Goal: Information Seeking & Learning: Find specific fact

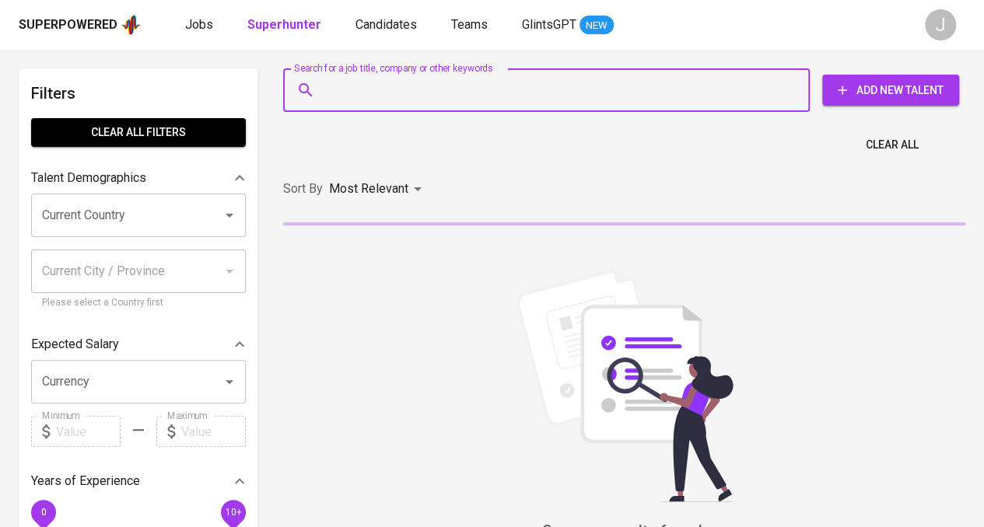
click at [515, 83] on input "Search for a job title, company or other keywords" at bounding box center [550, 90] width 458 height 30
paste input "[EMAIL_ADDRESS][DOMAIN_NAME]"
type input "[EMAIL_ADDRESS][DOMAIN_NAME]"
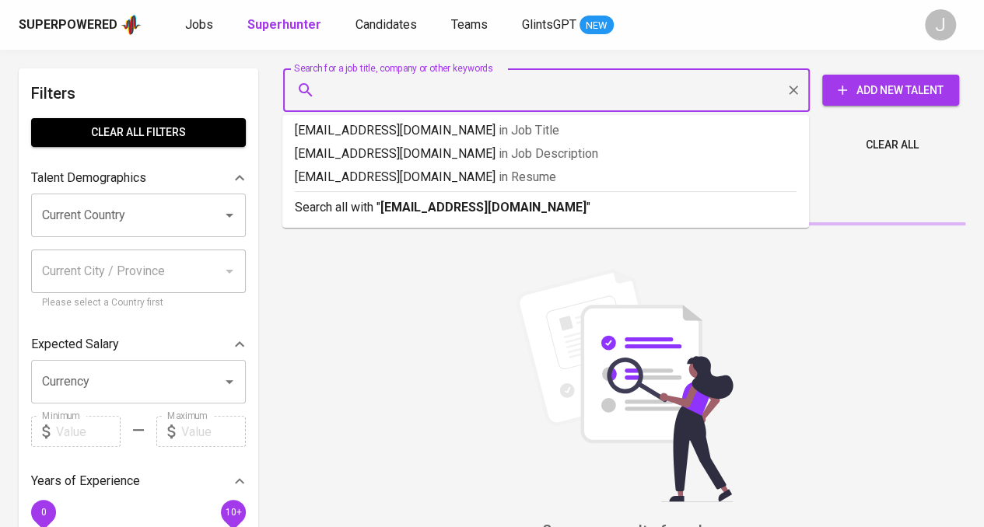
click at [501, 213] on div "Sort By Most Relevant MOST_RELEVANT" at bounding box center [624, 189] width 701 height 47
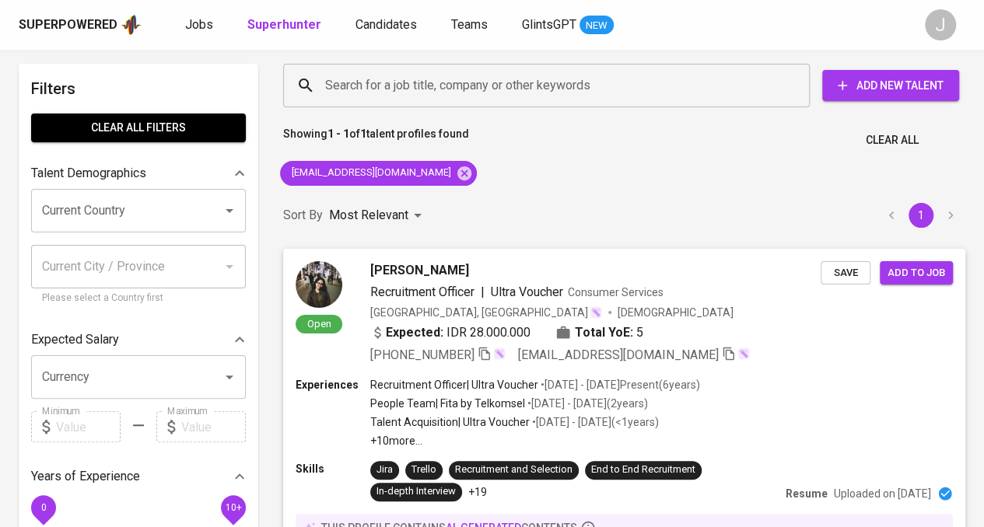
scroll to position [156, 0]
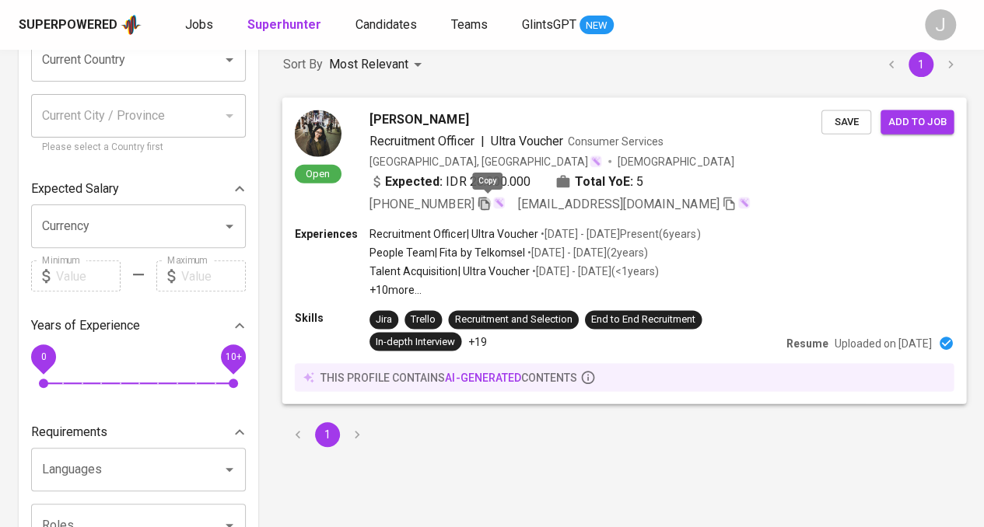
click at [485, 198] on icon "button" at bounding box center [484, 203] width 14 height 14
click at [485, 198] on icon "button" at bounding box center [484, 201] width 14 height 14
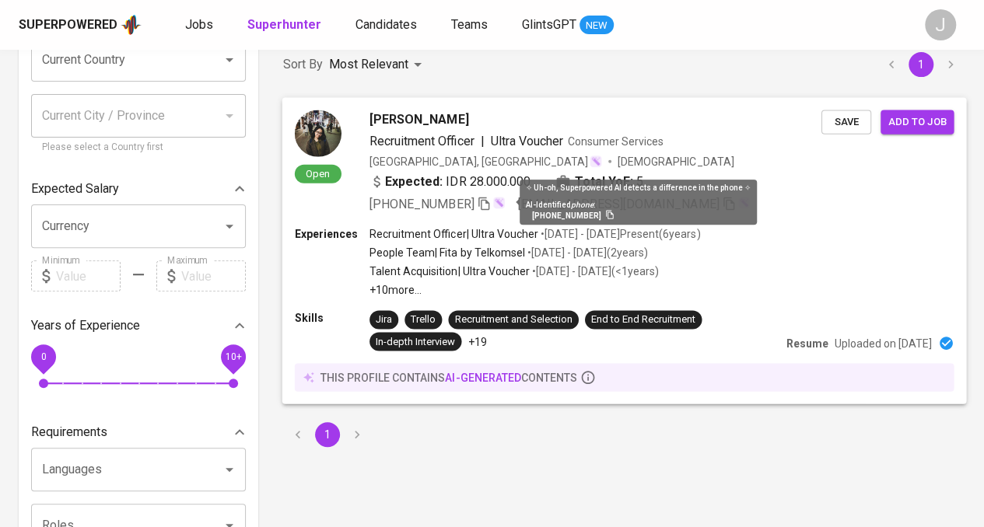
click at [500, 205] on img at bounding box center [498, 202] width 12 height 12
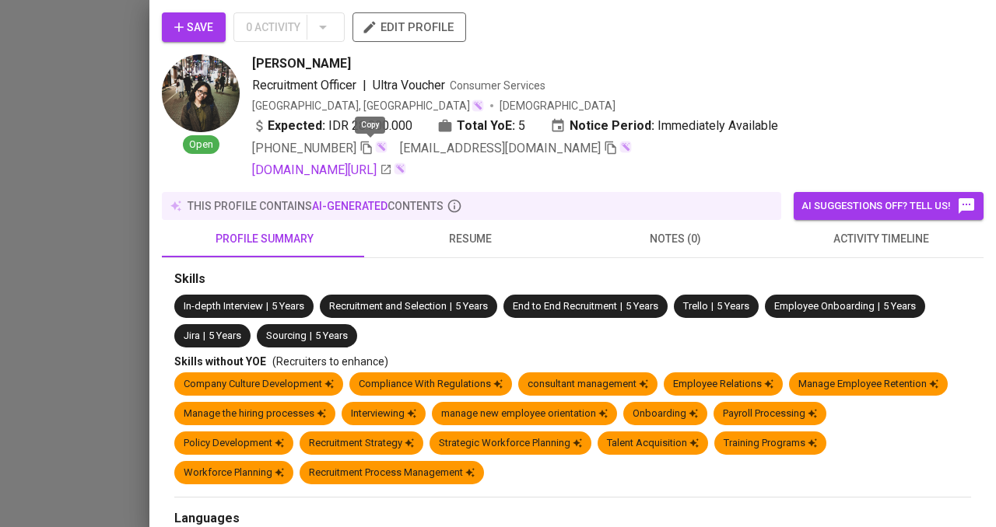
click at [369, 142] on icon "button" at bounding box center [366, 148] width 11 height 13
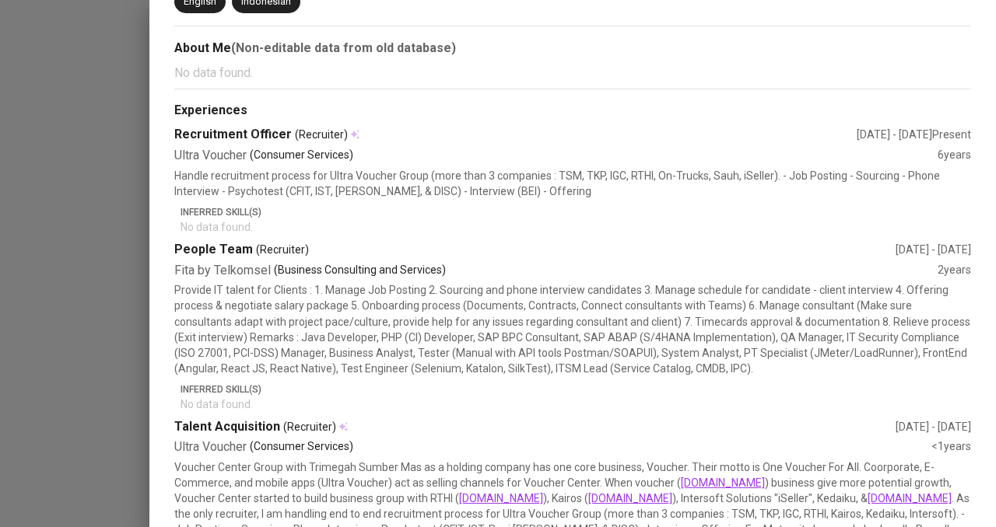
scroll to position [156, 0]
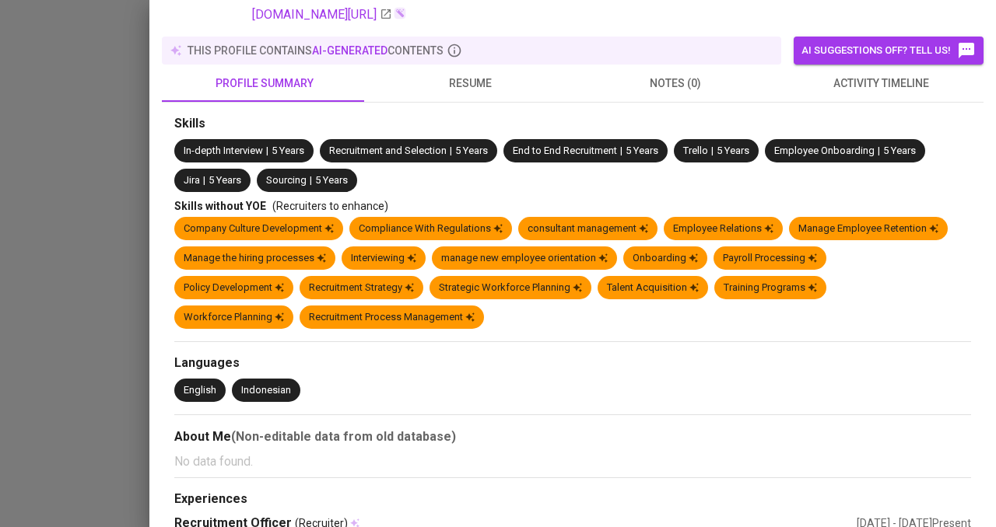
click at [0, 105] on div at bounding box center [498, 263] width 996 height 527
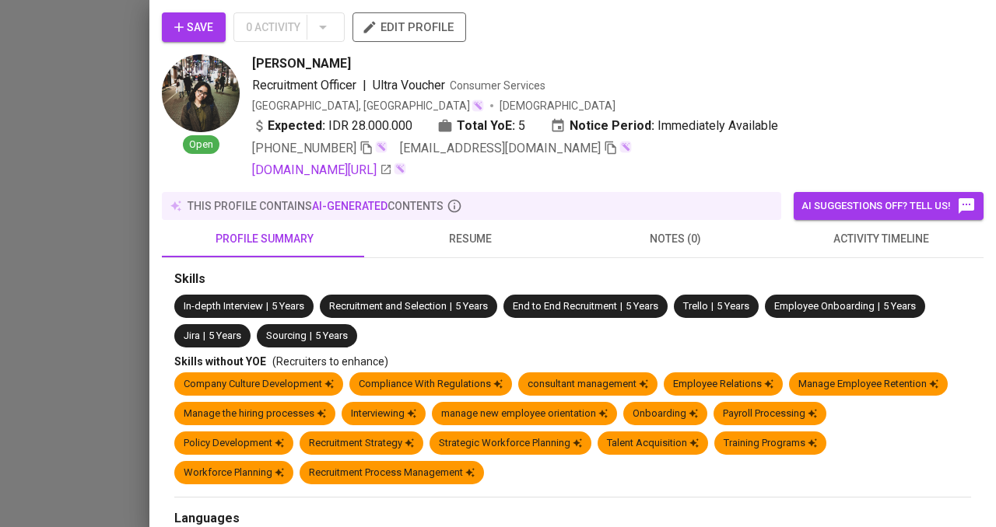
click at [0, 93] on div at bounding box center [498, 263] width 996 height 527
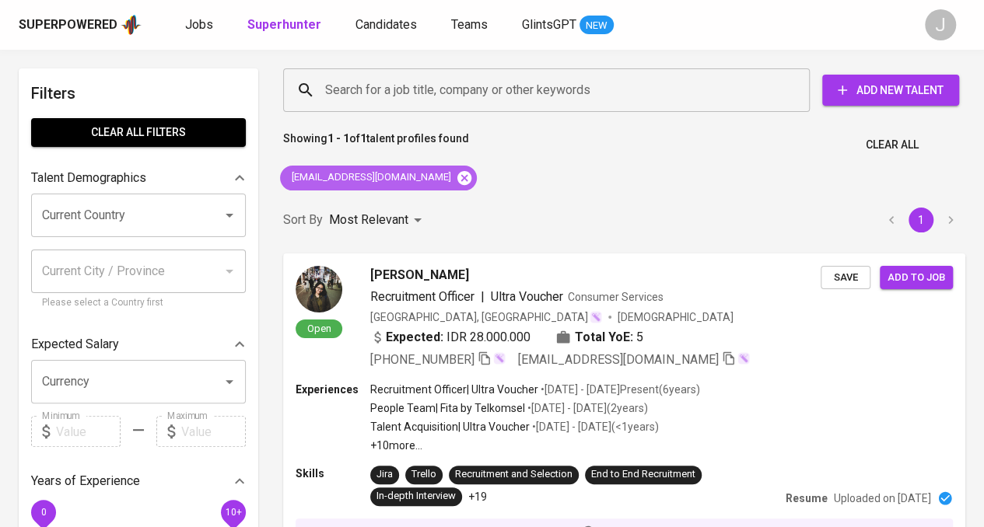
click at [457, 181] on icon at bounding box center [464, 177] width 14 height 14
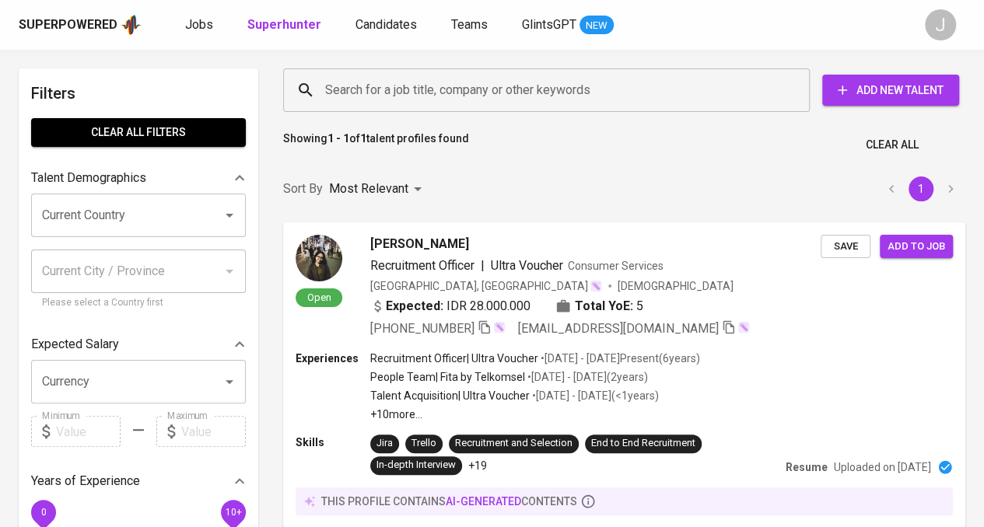
click at [450, 105] on div "Search for a job title, company or other keywords" at bounding box center [546, 90] width 527 height 44
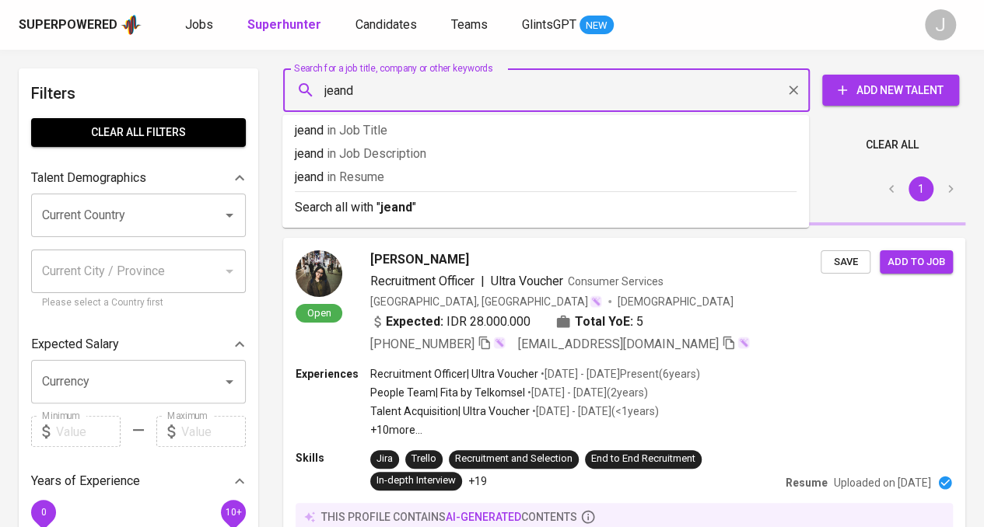
type input "jeandn"
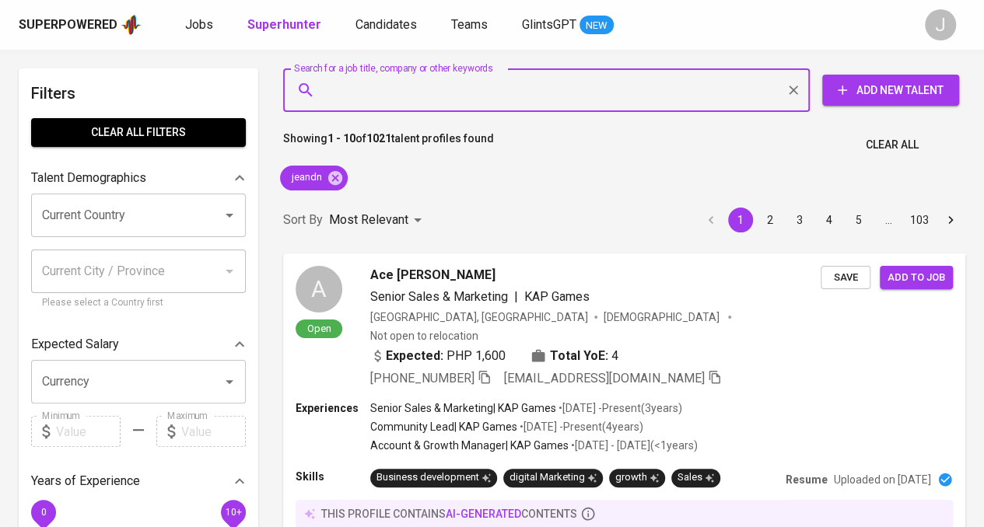
click at [492, 101] on input "Search for a job title, company or other keywords" at bounding box center [550, 90] width 458 height 30
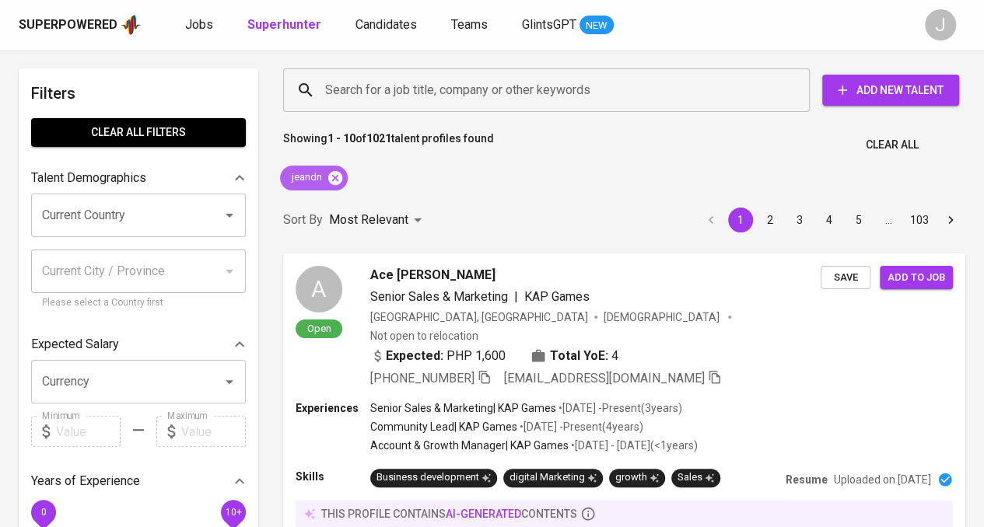
click at [336, 180] on icon at bounding box center [335, 177] width 14 height 14
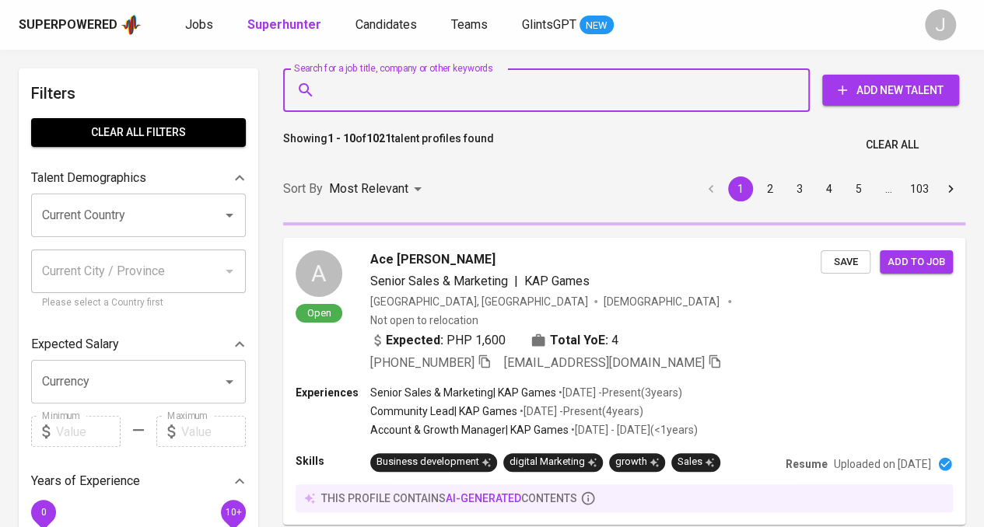
click at [384, 89] on input "Search for a job title, company or other keywords" at bounding box center [550, 90] width 458 height 30
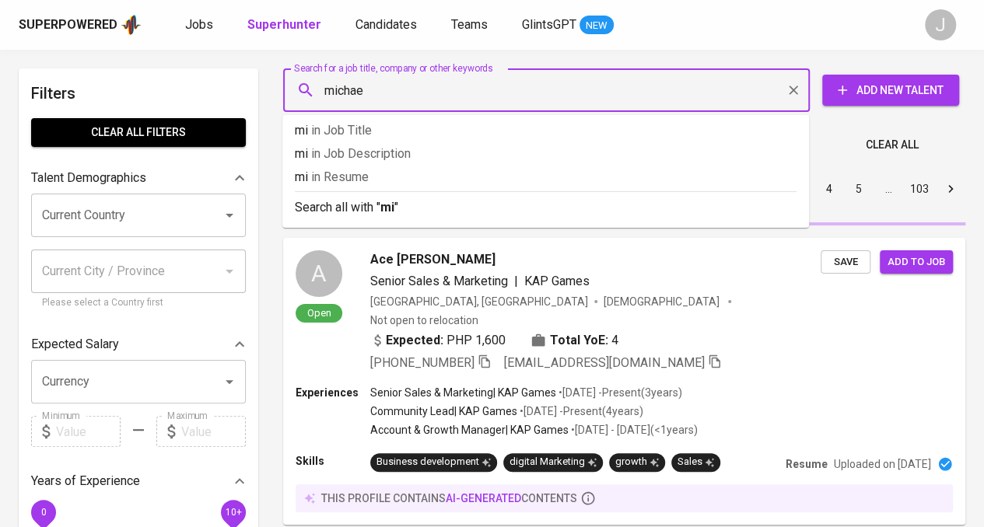
type input "[PERSON_NAME]"
